Goal: Transaction & Acquisition: Purchase product/service

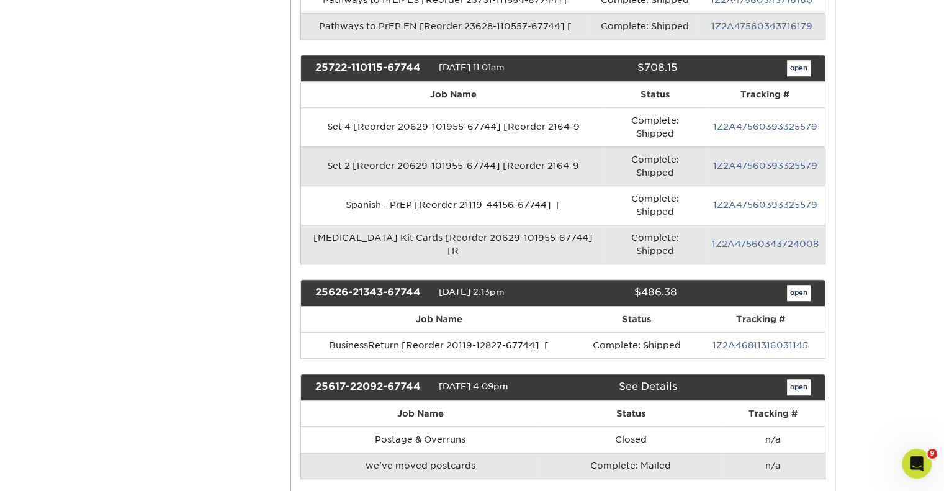
scroll to position [851, 0]
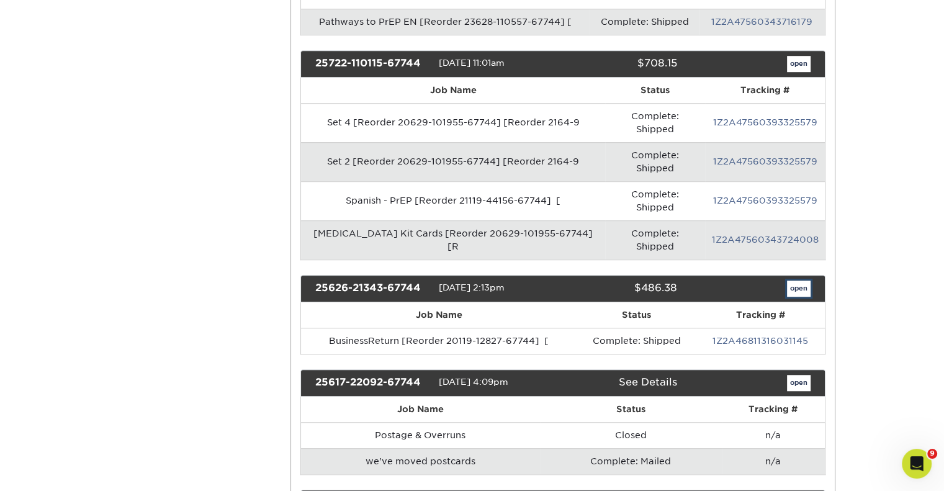
click at [792, 280] on link "open" at bounding box center [799, 288] width 24 height 16
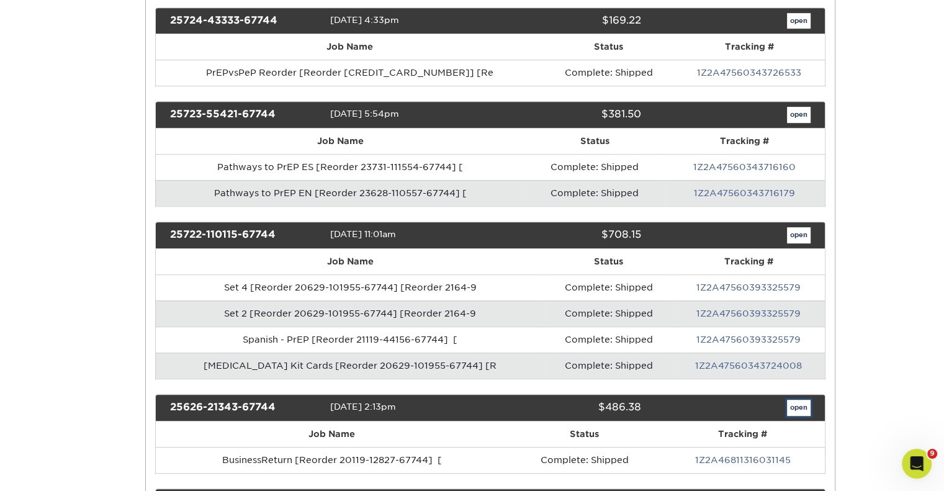
scroll to position [0, 0]
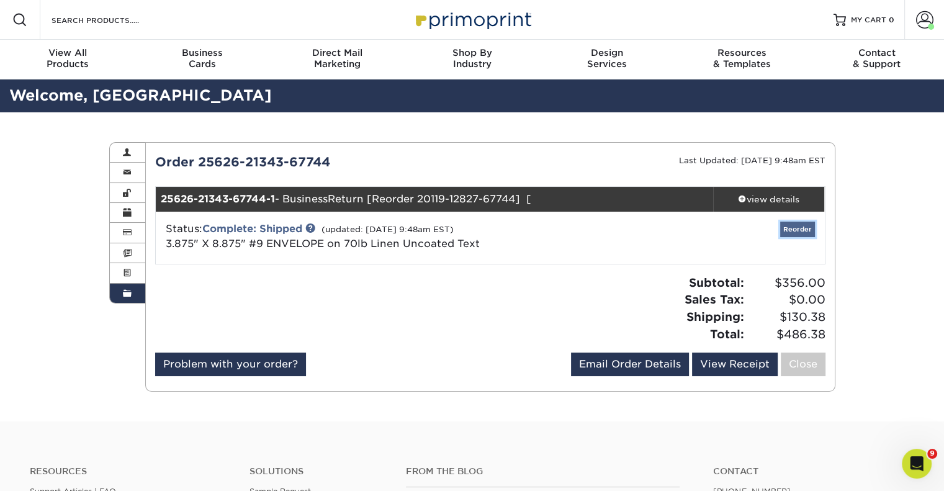
click at [807, 231] on link "Reorder" at bounding box center [797, 229] width 35 height 16
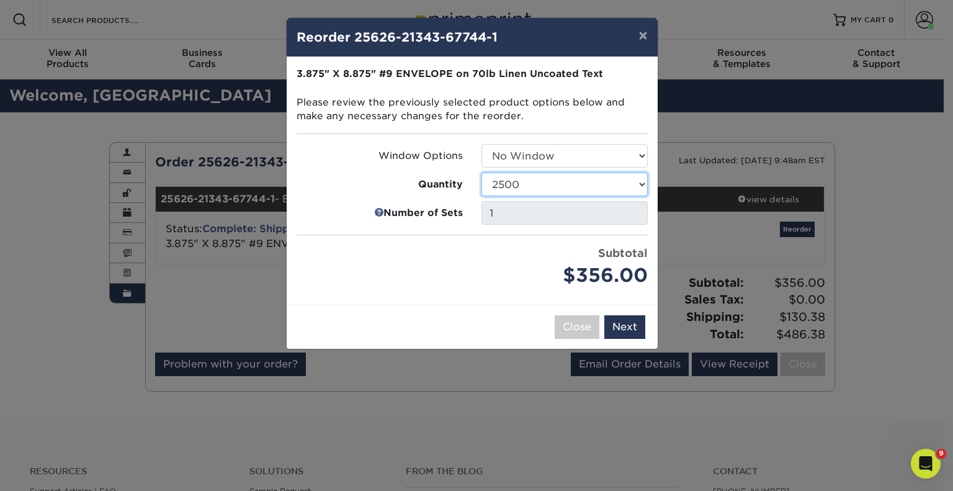
click at [646, 182] on select "250 500 1000 2500 5000 10000 15000 20000 25000" at bounding box center [564, 184] width 166 height 24
select select "e824bf9f-d22d-4070-926d-42c6dd5ef515"
click at [481, 172] on select "250 500 1000 2500 5000 10000 15000 20000 25000" at bounding box center [564, 184] width 166 height 24
click at [603, 148] on select "Select Option No Window Window (Left Side)" at bounding box center [564, 156] width 166 height 24
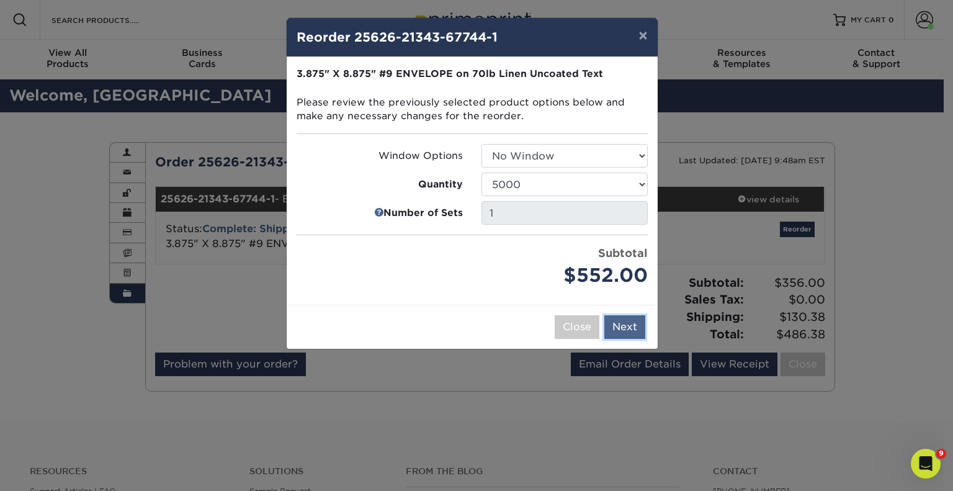
click at [617, 324] on button "Next" at bounding box center [624, 327] width 41 height 24
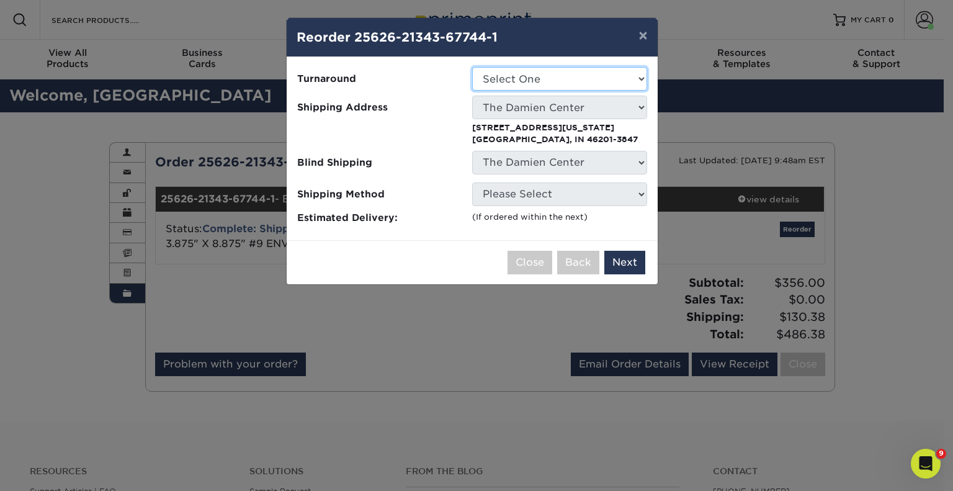
click at [609, 84] on select "Select One 2-4 Business Days" at bounding box center [559, 79] width 175 height 24
select select "631766d4-f6d5-408c-9bbd-506ce0f3f781"
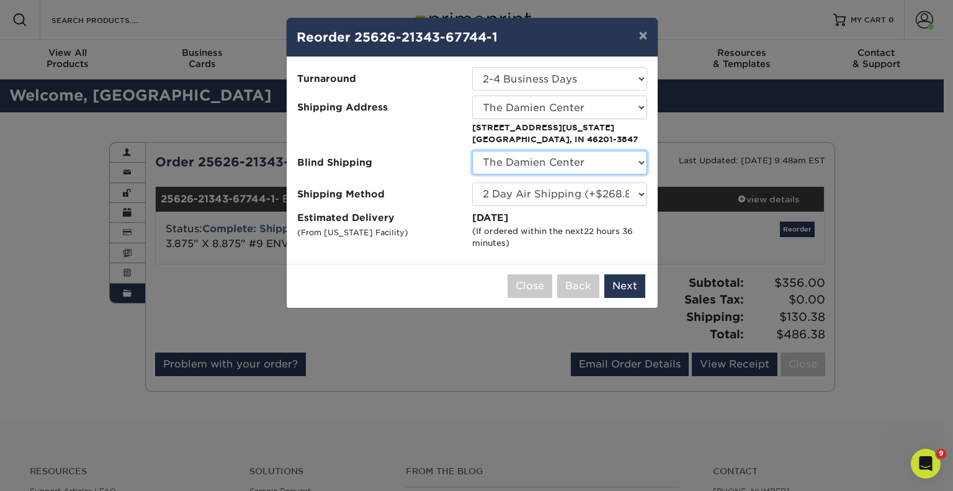
click at [583, 168] on select "No Blind Shipping Damien Center 3909 Damien Center Mosaic Building The Damien C…" at bounding box center [559, 163] width 175 height 24
select select "-1"
click at [472, 151] on select "No Blind Shipping Damien Center 3909 Damien Center Mosaic Building The Damien C…" at bounding box center [559, 163] width 175 height 24
click at [623, 285] on button "Next" at bounding box center [624, 286] width 41 height 24
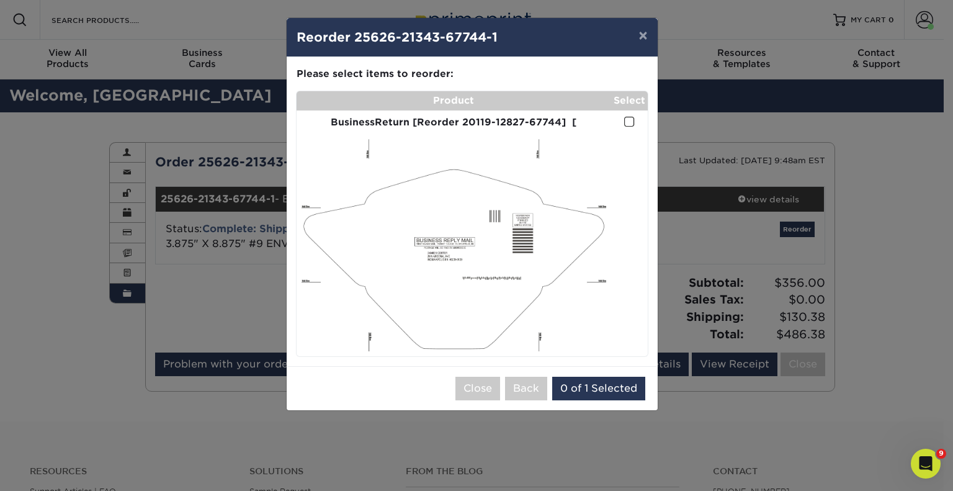
click at [627, 122] on span at bounding box center [629, 122] width 11 height 12
click at [0, 0] on input "checkbox" at bounding box center [0, 0] width 0 height 0
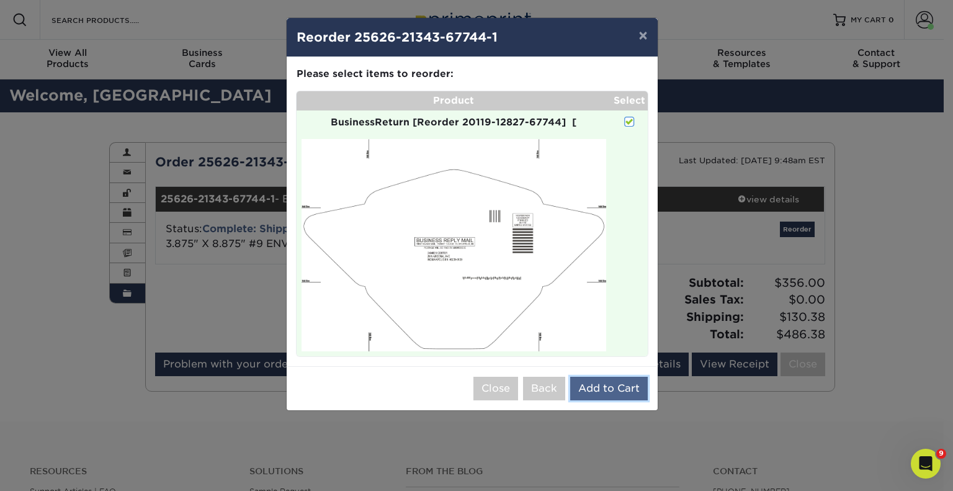
click at [623, 388] on button "Add to Cart" at bounding box center [609, 389] width 78 height 24
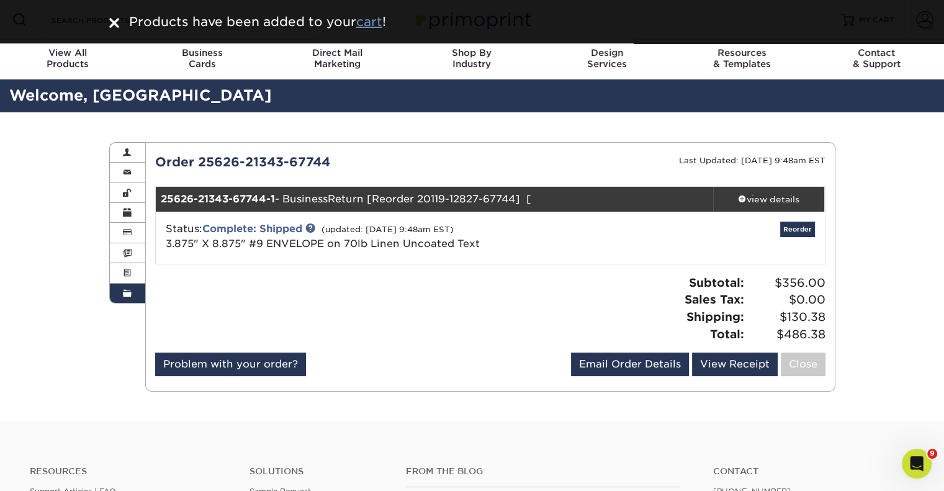
click at [372, 18] on u "cart" at bounding box center [369, 21] width 26 height 15
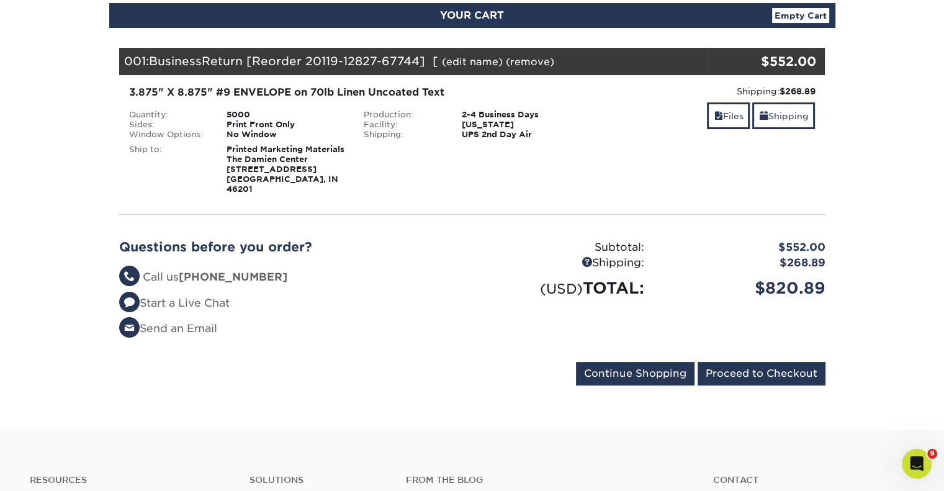
scroll to position [146, 0]
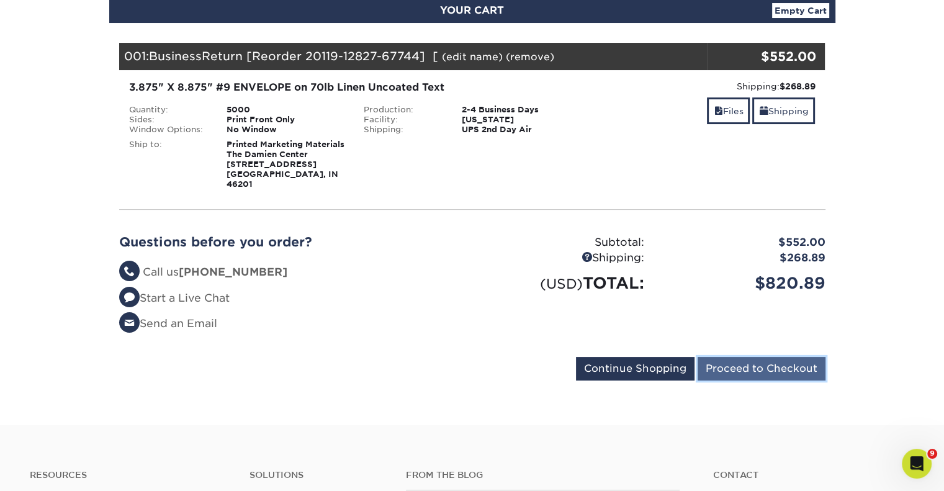
click at [732, 362] on input "Proceed to Checkout" at bounding box center [761, 369] width 128 height 24
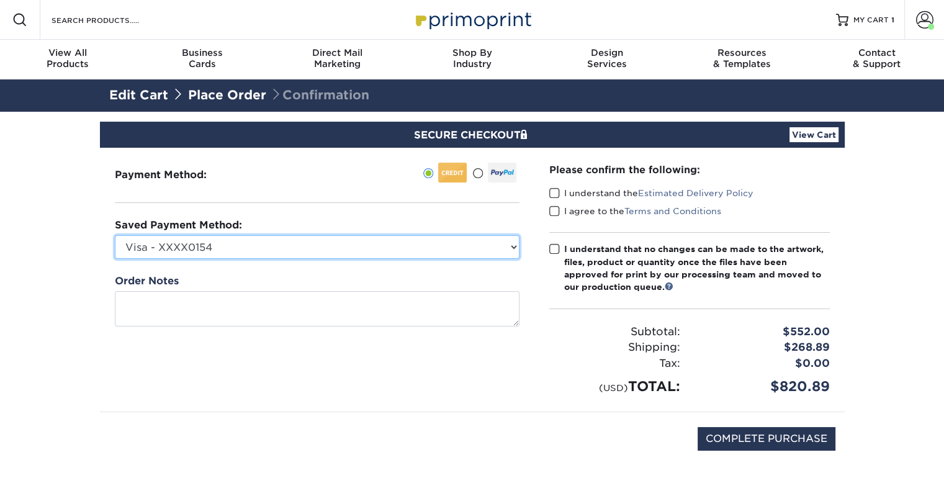
click at [275, 248] on select "Visa - XXXX0154 Visa - XXXX0295 Visa - XXXX0816 Visa - XXXX2882 Visa - XXXX9213…" at bounding box center [317, 247] width 405 height 24
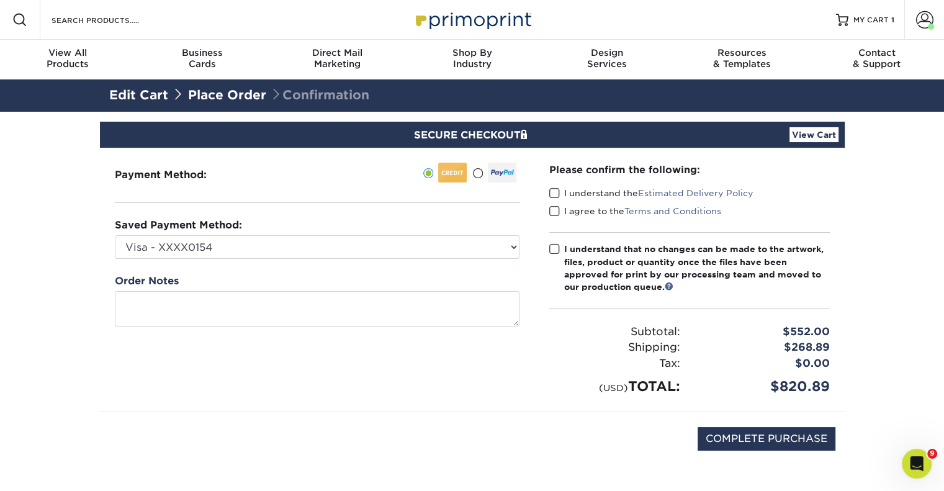
click at [814, 139] on link "View Cart" at bounding box center [813, 134] width 49 height 15
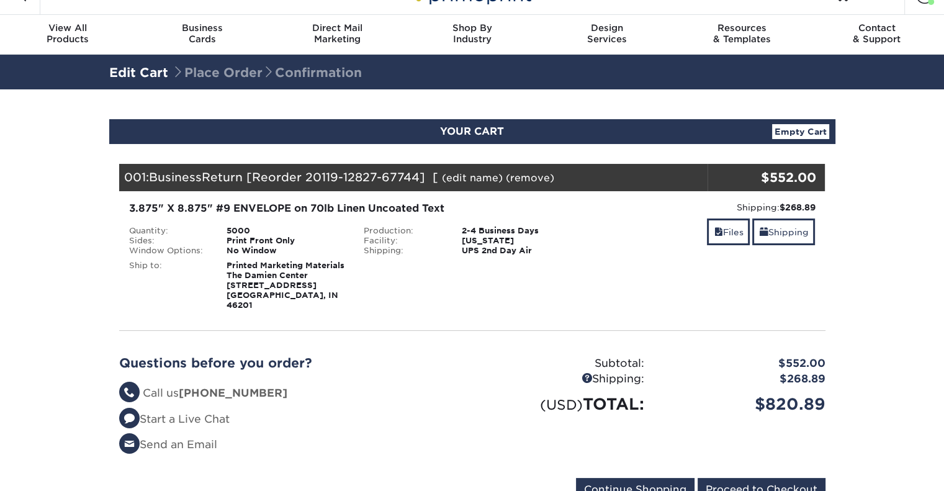
scroll to position [17, 0]
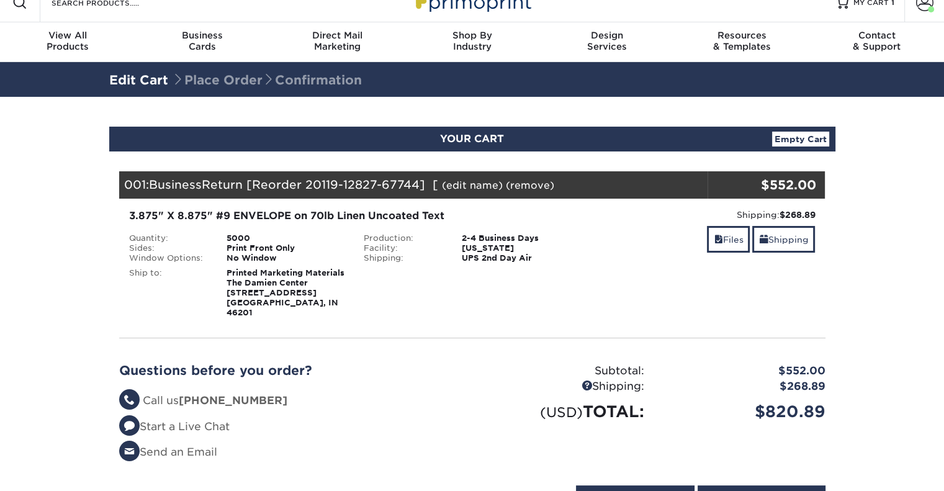
click at [812, 138] on link "Empty Cart" at bounding box center [800, 139] width 57 height 15
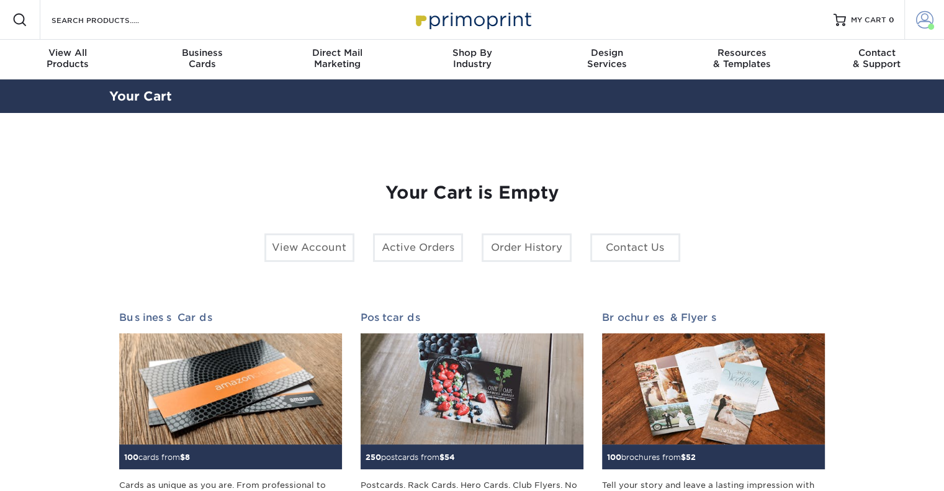
click at [928, 17] on span at bounding box center [924, 19] width 17 height 17
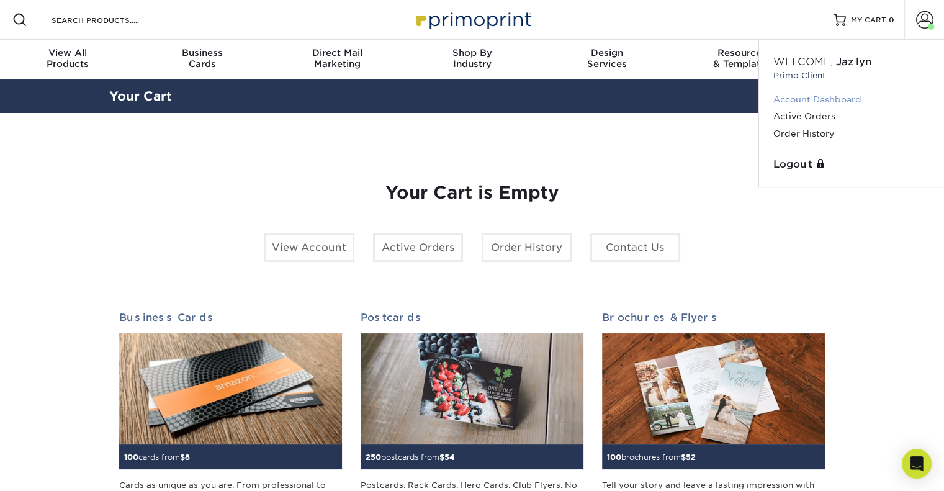
click at [803, 105] on link "Account Dashboard" at bounding box center [851, 99] width 156 height 17
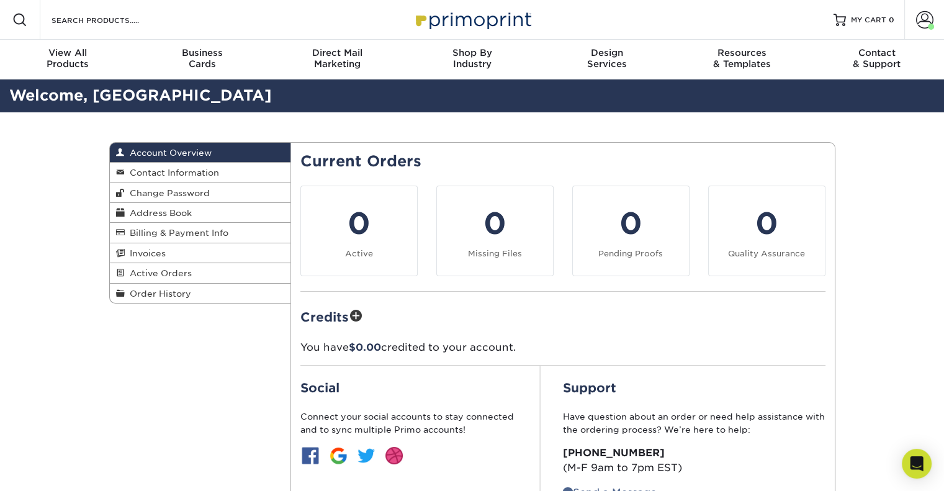
click at [928, 28] on span at bounding box center [931, 27] width 6 height 6
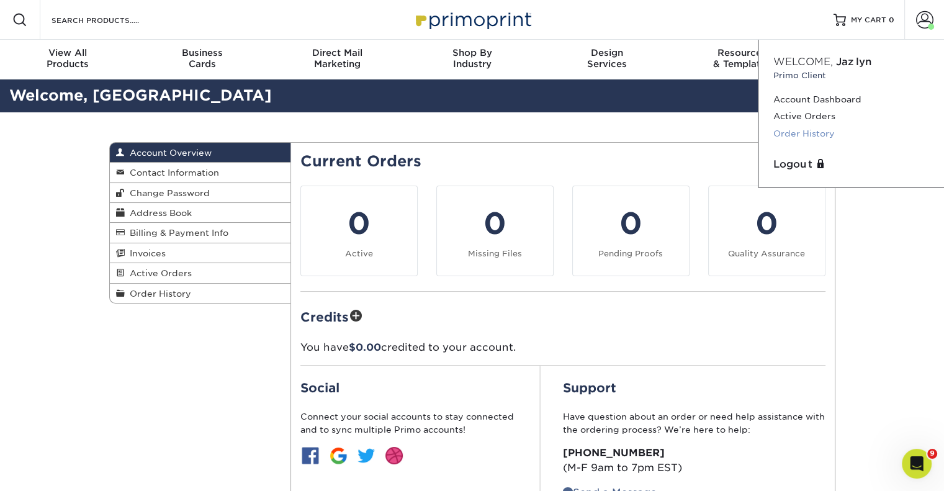
click at [804, 136] on link "Order History" at bounding box center [851, 133] width 156 height 17
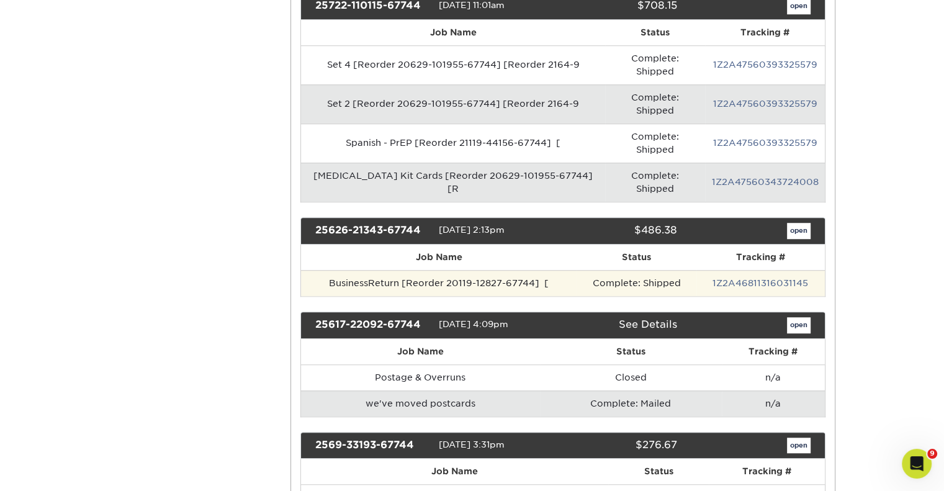
scroll to position [908, 0]
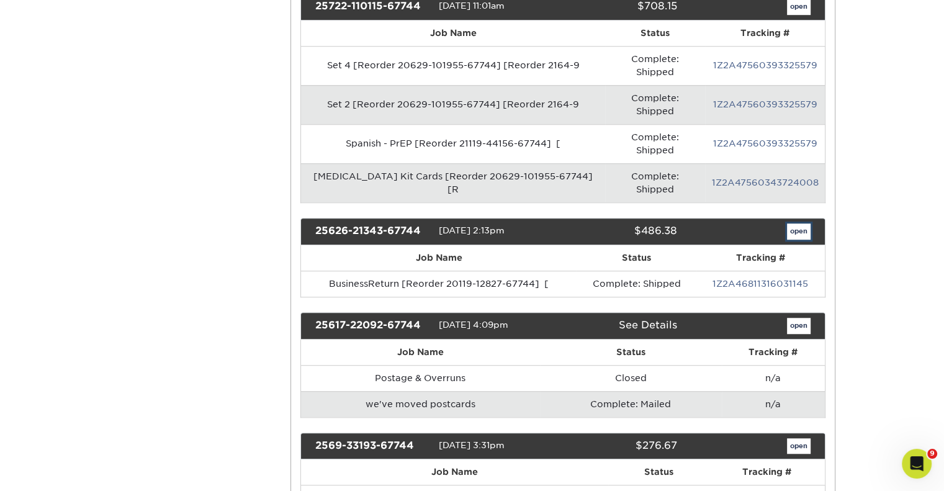
click at [803, 223] on link "open" at bounding box center [799, 231] width 24 height 16
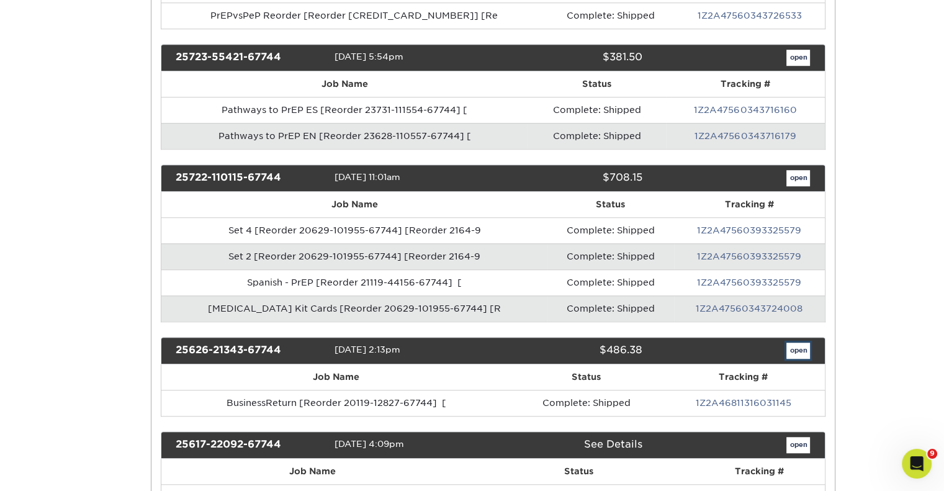
scroll to position [0, 0]
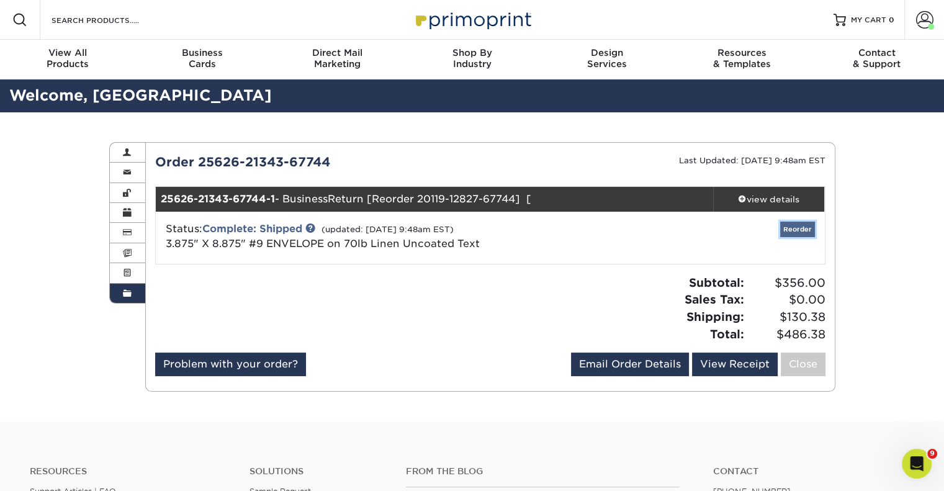
click at [804, 232] on link "Reorder" at bounding box center [797, 229] width 35 height 16
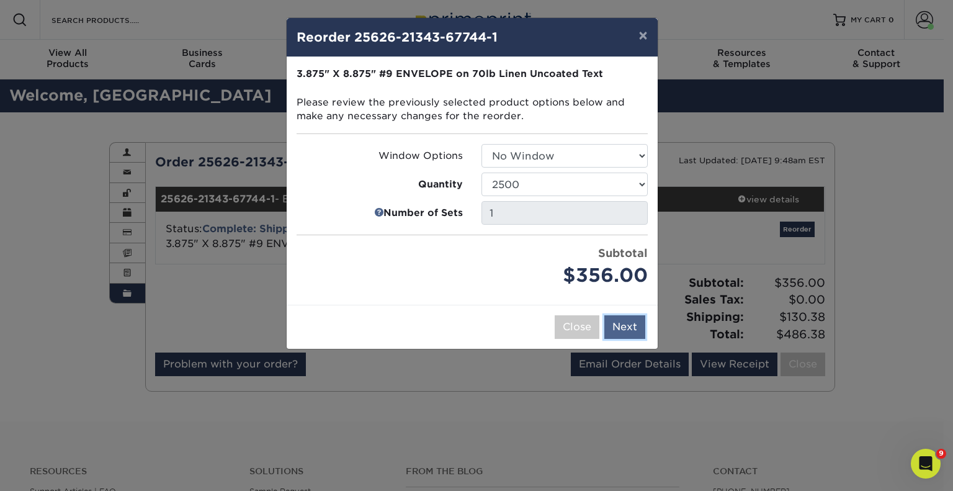
click at [624, 331] on button "Next" at bounding box center [624, 327] width 41 height 24
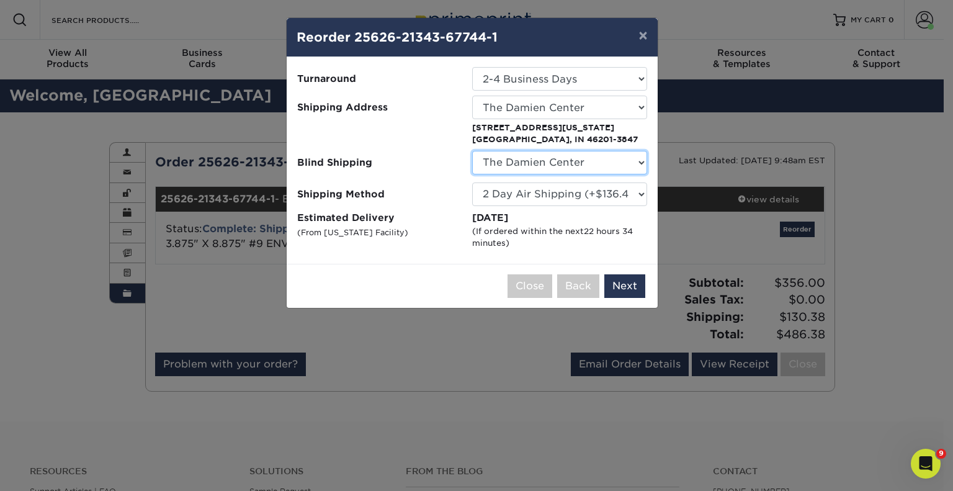
click at [587, 158] on select "No Blind Shipping Damien Center 3909 Damien Center Mosaic Building The Damien C…" at bounding box center [559, 163] width 175 height 24
select select "-1"
click at [472, 151] on select "No Blind Shipping Damien Center 3909 Damien Center Mosaic Building The Damien C…" at bounding box center [559, 163] width 175 height 24
click at [612, 289] on button "Next" at bounding box center [624, 286] width 41 height 24
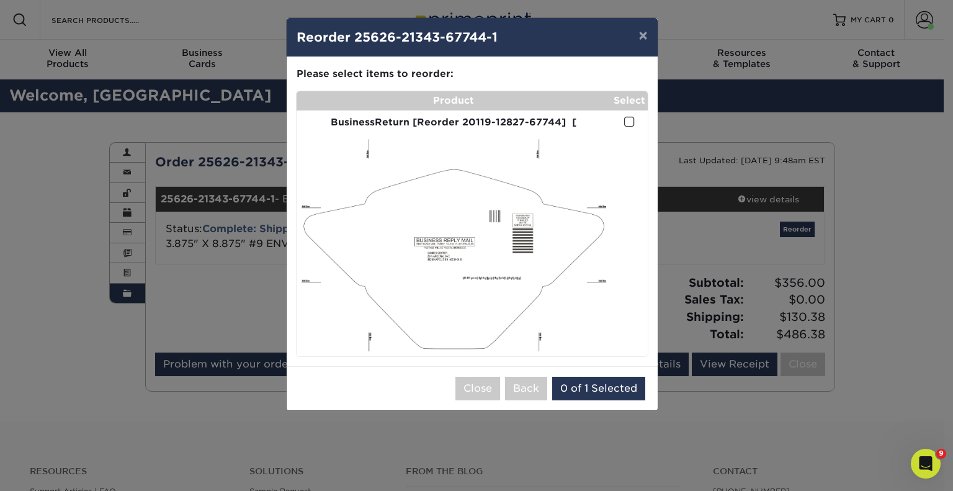
click at [630, 125] on span at bounding box center [629, 122] width 11 height 12
click at [0, 0] on input "checkbox" at bounding box center [0, 0] width 0 height 0
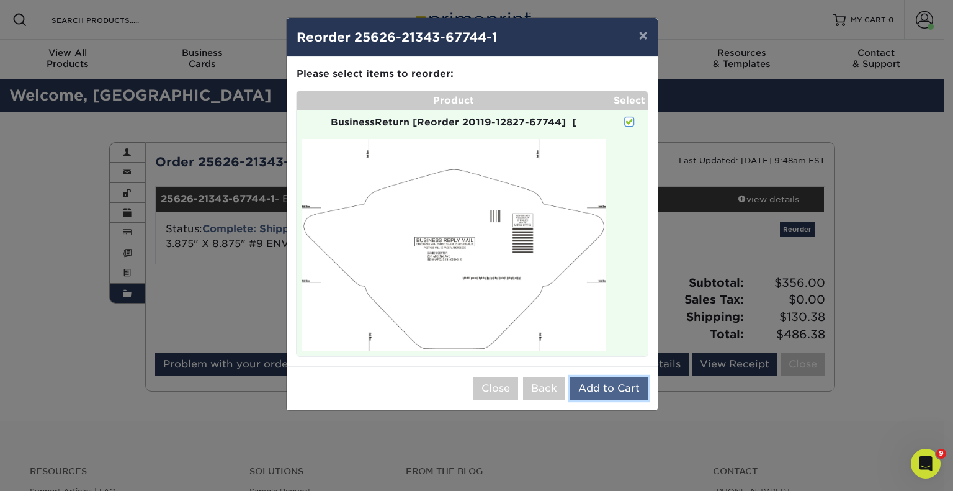
click at [592, 382] on button "Add to Cart" at bounding box center [609, 389] width 78 height 24
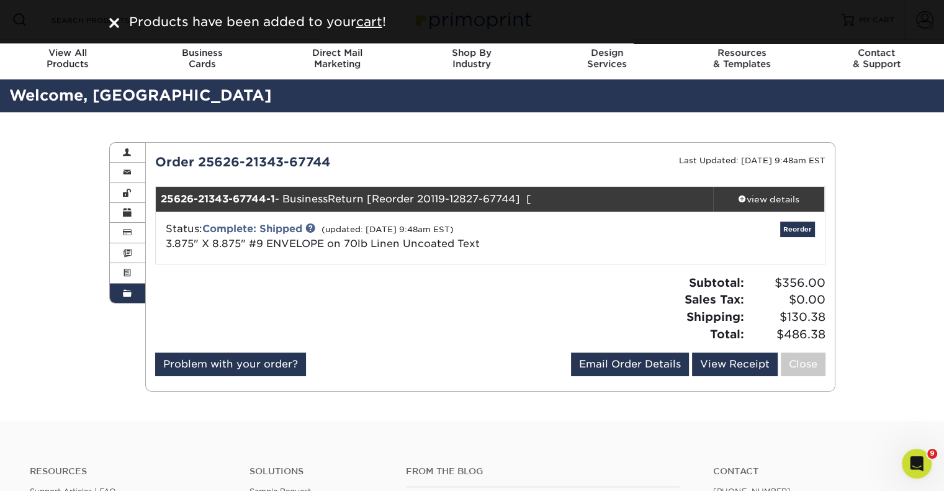
click at [390, 22] on div "Products have been added to your cart !" at bounding box center [479, 21] width 711 height 19
click at [376, 20] on u "cart" at bounding box center [369, 21] width 26 height 15
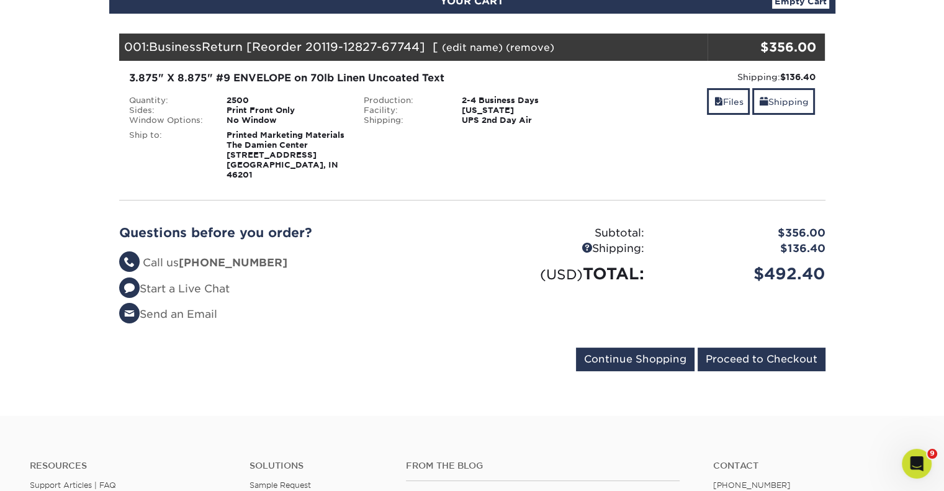
scroll to position [169, 0]
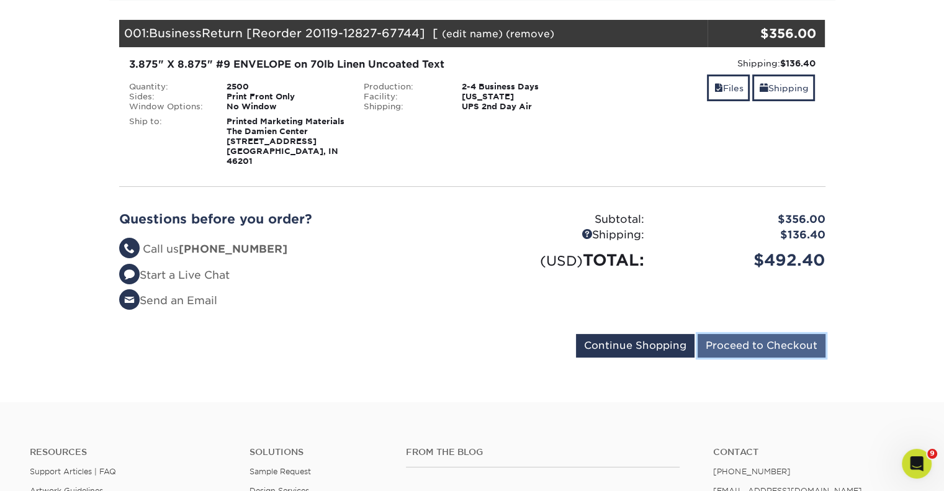
click at [722, 338] on input "Proceed to Checkout" at bounding box center [761, 346] width 128 height 24
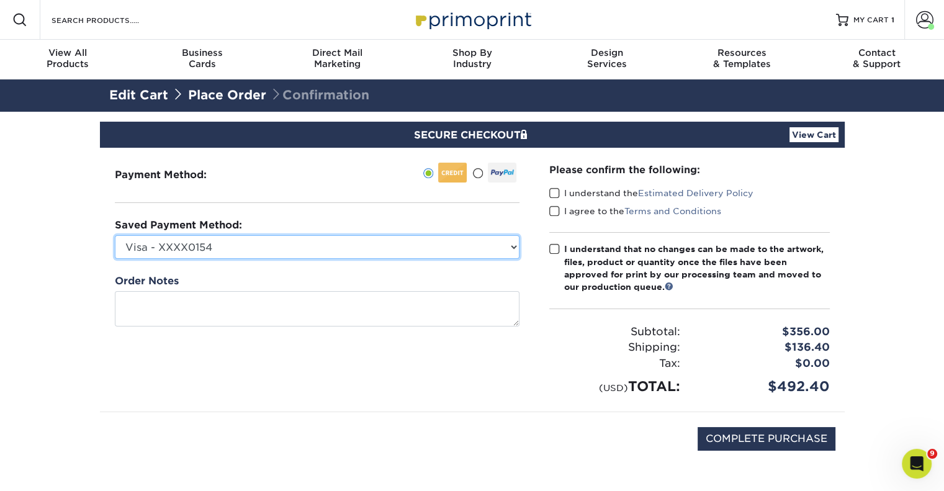
click at [292, 236] on select "Visa - XXXX0154 Visa - XXXX0295 Visa - XXXX0816 Visa - XXXX2882 Visa - XXXX9213…" at bounding box center [317, 247] width 405 height 24
select select "75129"
click at [115, 235] on select "Visa - XXXX0154 Visa - XXXX0295 Visa - XXXX0816 Visa - XXXX2882 Visa - XXXX9213…" at bounding box center [317, 247] width 405 height 24
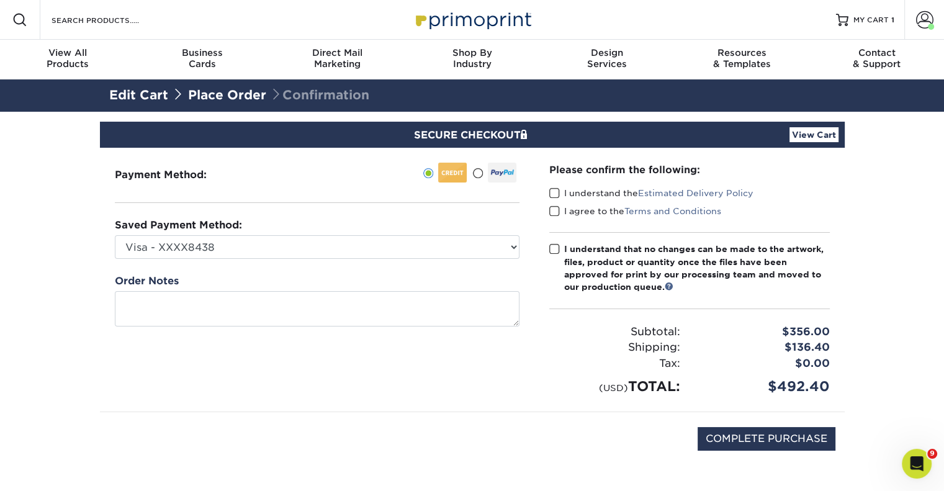
click at [553, 193] on span at bounding box center [554, 193] width 11 height 12
click at [0, 0] on input "I understand the Estimated Delivery Policy" at bounding box center [0, 0] width 0 height 0
click at [553, 208] on span at bounding box center [554, 211] width 11 height 12
click at [0, 0] on input "I agree to the Terms and Conditions" at bounding box center [0, 0] width 0 height 0
click at [792, 434] on input "COMPLETE PURCHASE" at bounding box center [766, 439] width 138 height 24
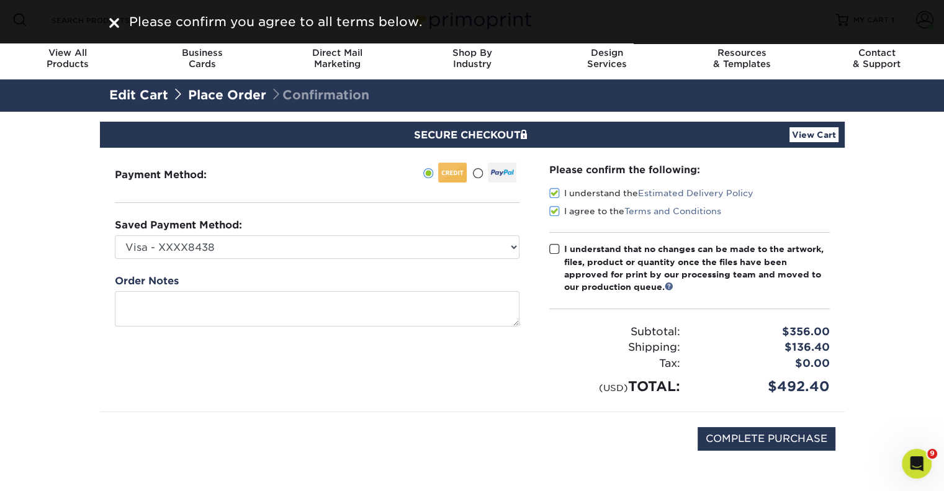
click at [555, 250] on span at bounding box center [554, 249] width 11 height 12
click at [0, 0] on input "I understand that no changes can be made to the artwork, files, product or quan…" at bounding box center [0, 0] width 0 height 0
click at [736, 445] on input "COMPLETE PURCHASE" at bounding box center [766, 439] width 138 height 24
type input "PROCESSING, PLEASE WAIT..."
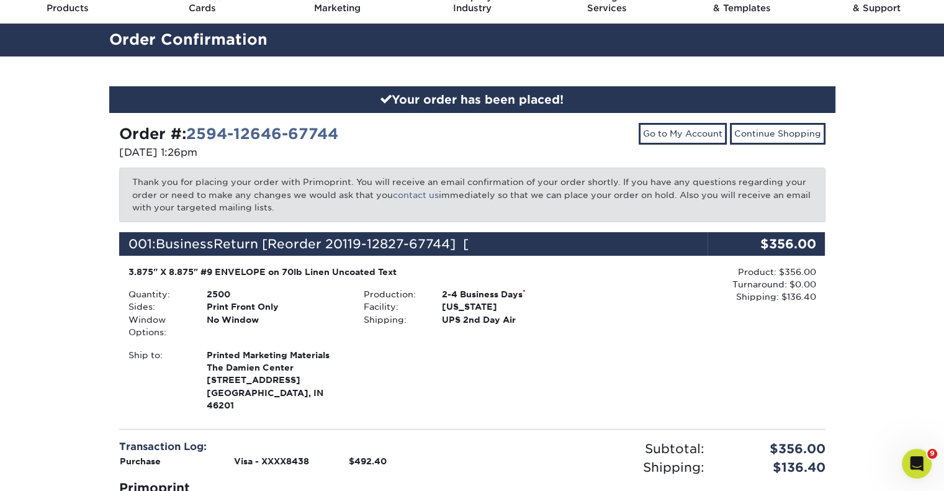
scroll to position [55, 0]
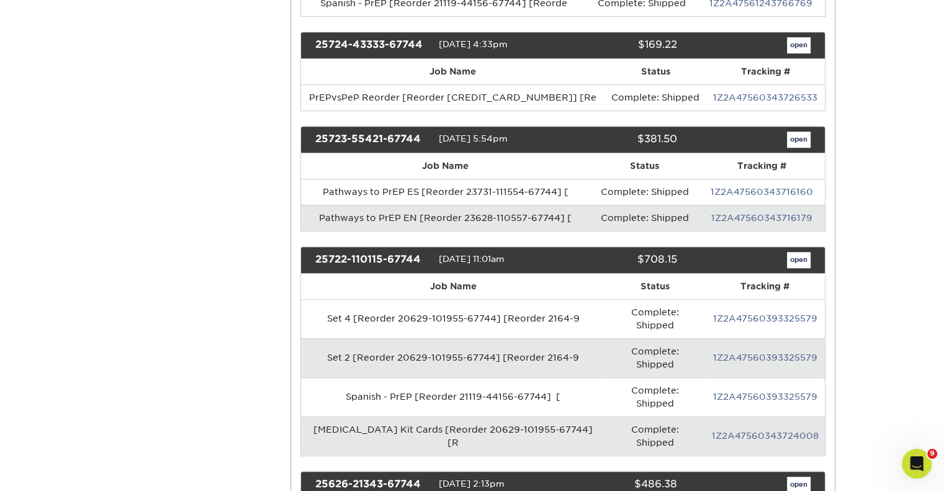
scroll to position [655, 0]
